Goal: Transaction & Acquisition: Purchase product/service

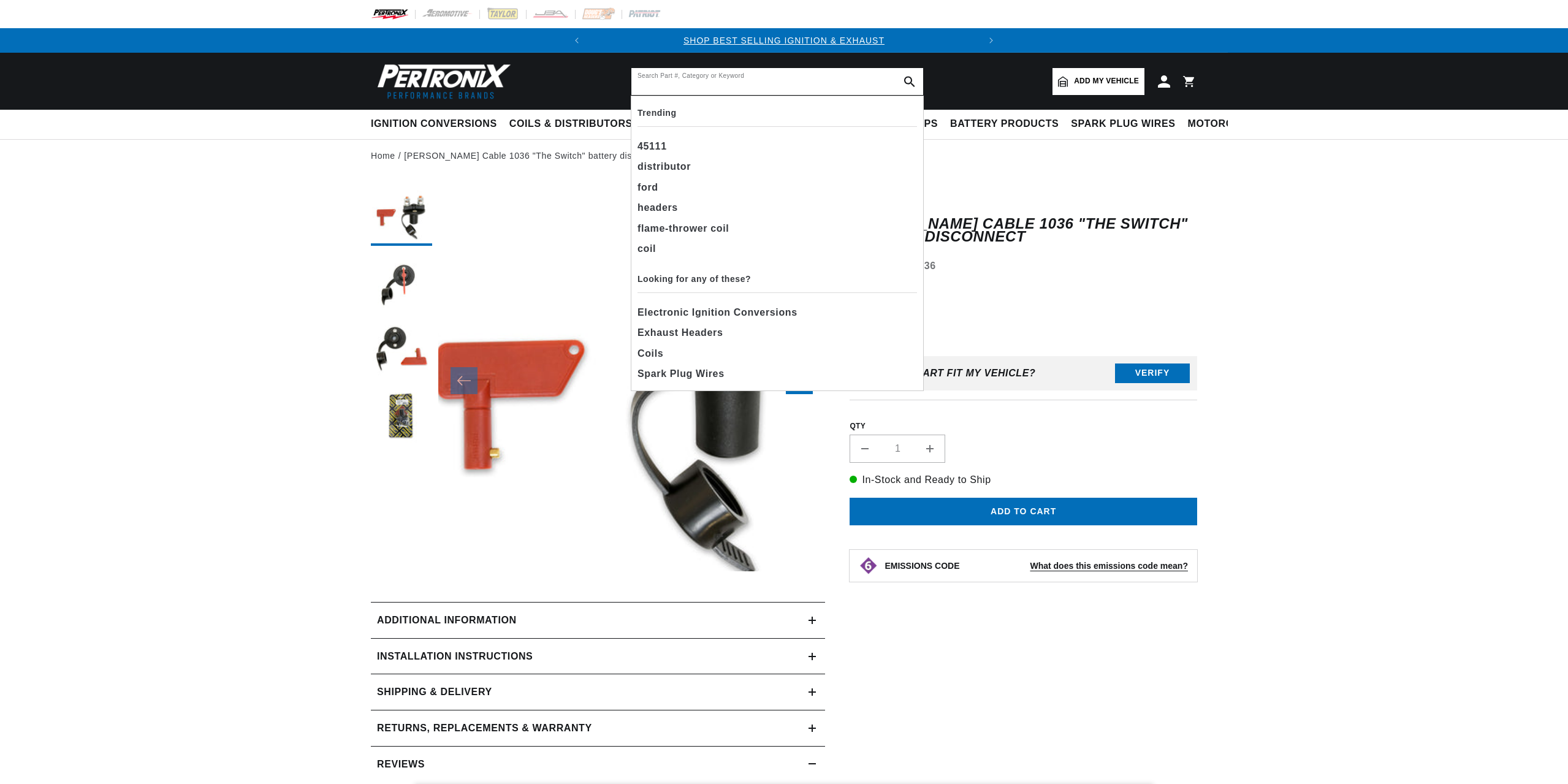
click at [783, 87] on input "text" at bounding box center [777, 81] width 292 height 27
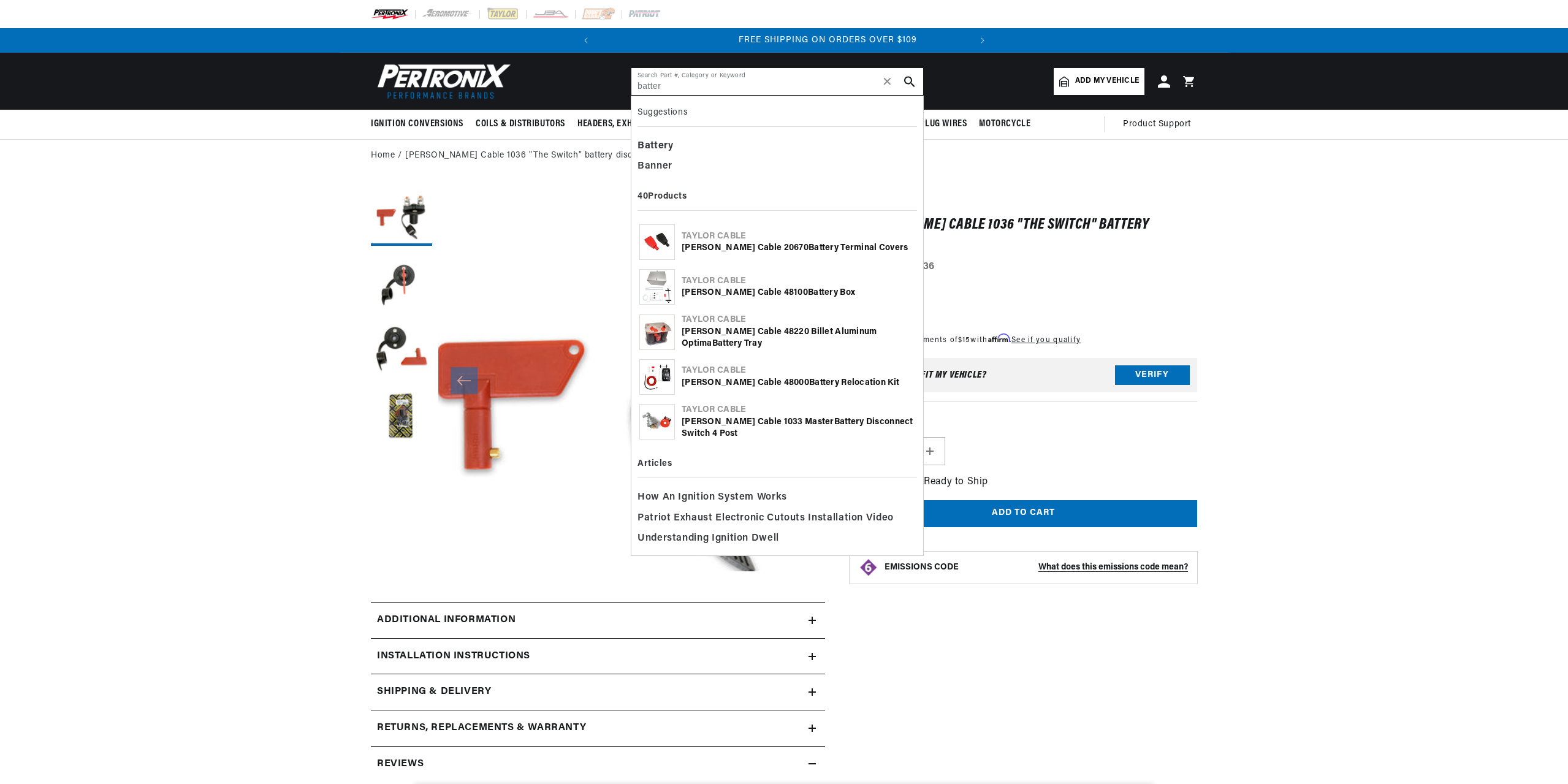
scroll to position [0, 390]
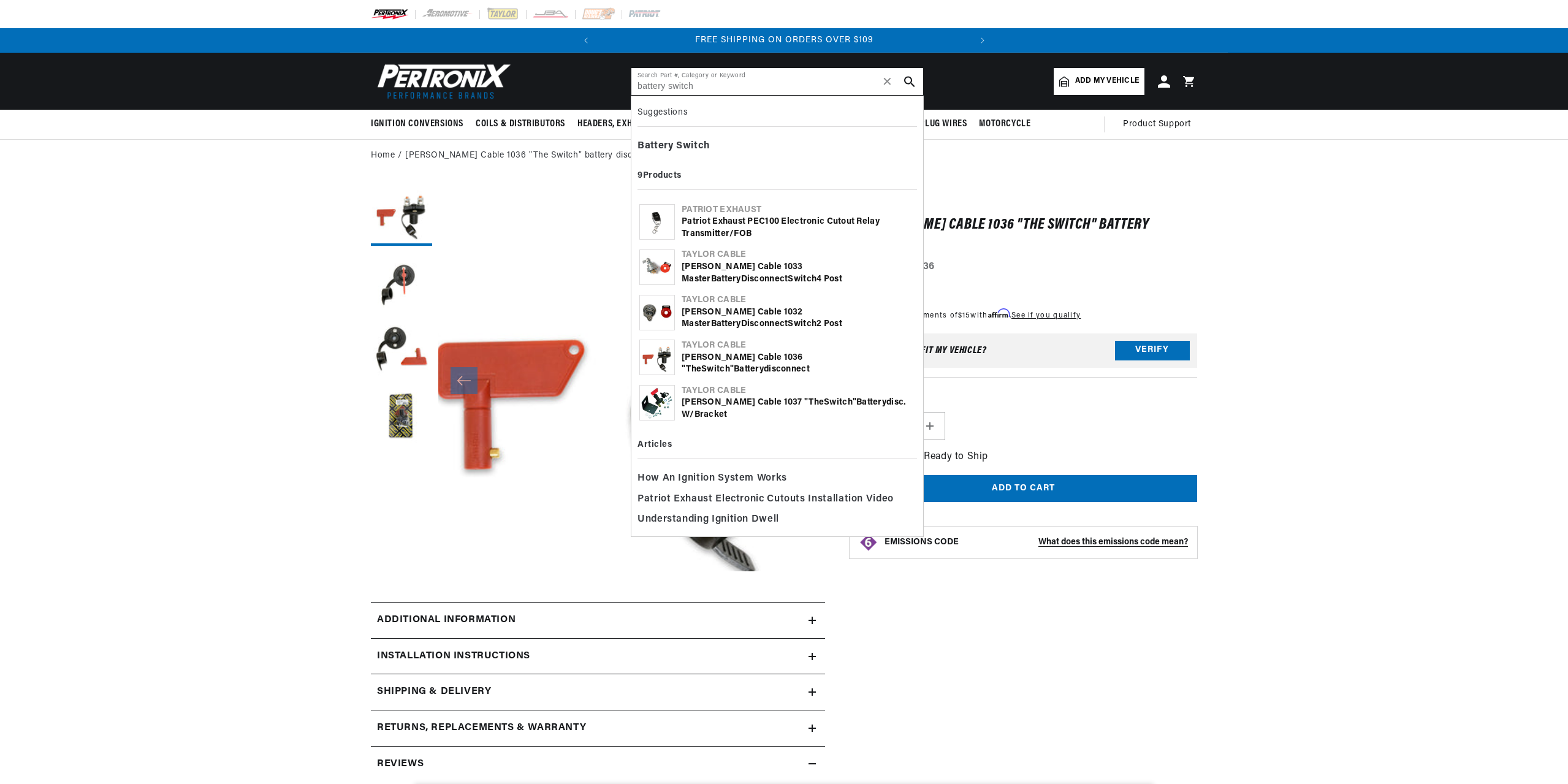
type input "battery switch"
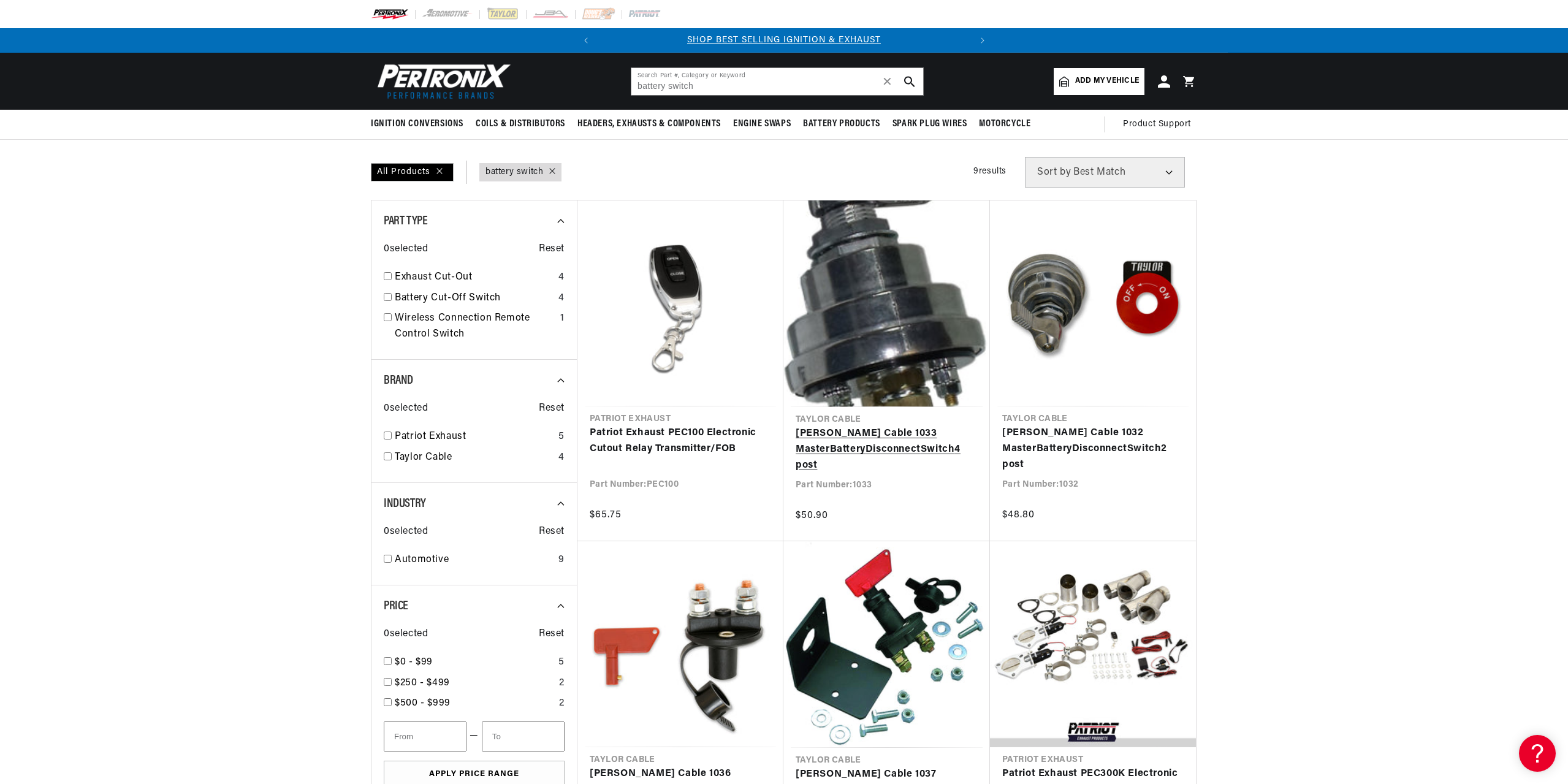
click at [893, 451] on link "[PERSON_NAME] Cable 1033 Master Battery Disconnect Switch 4 post" at bounding box center [887, 450] width 182 height 47
